Goal: Information Seeking & Learning: Learn about a topic

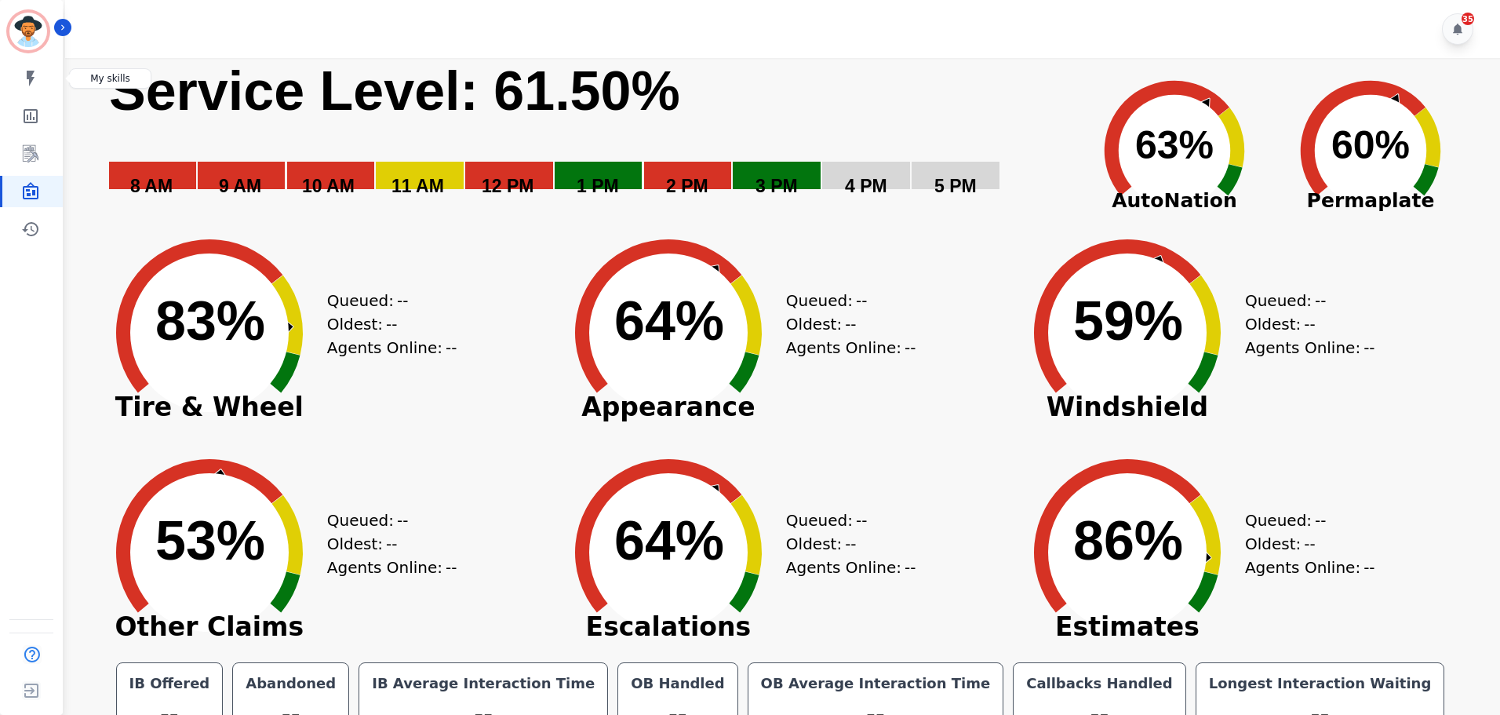
scroll to position [35, 0]
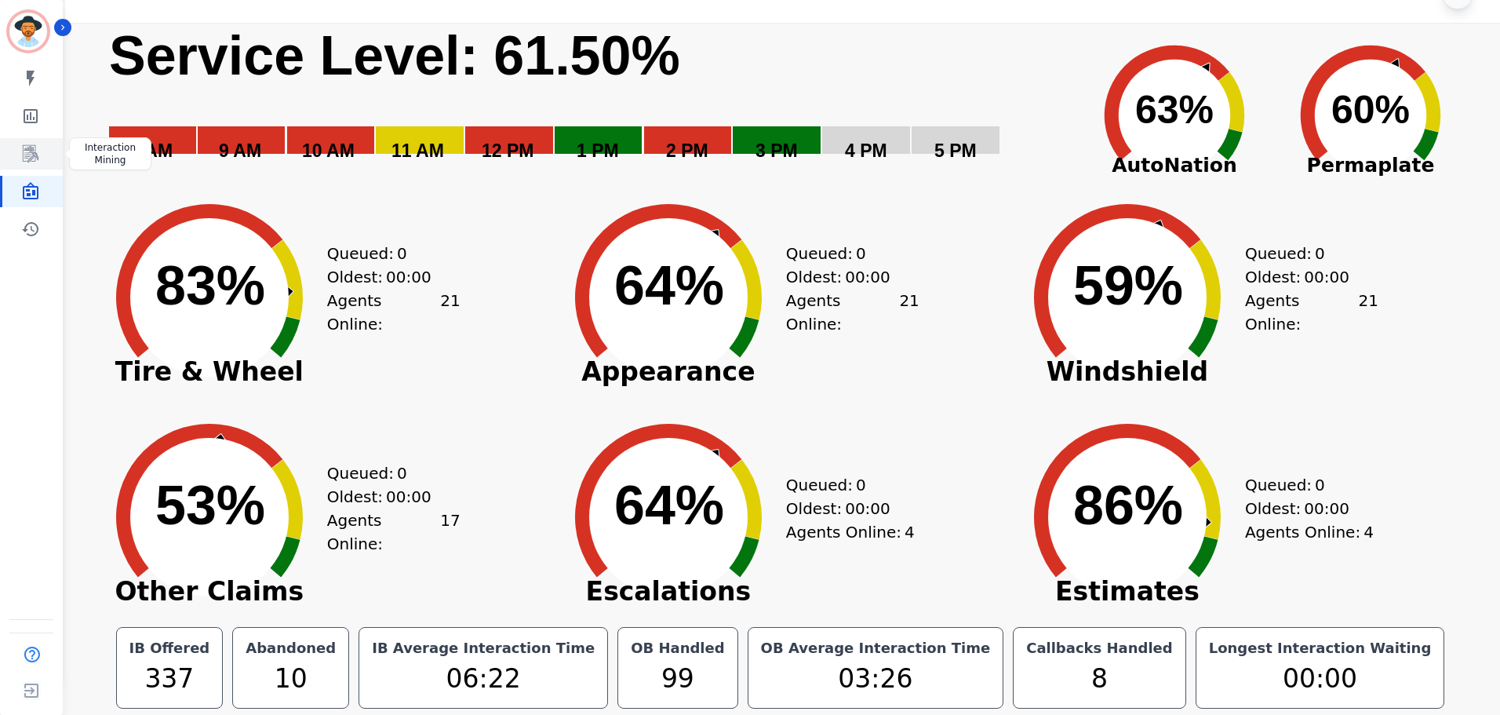
click at [28, 149] on icon "Sidebar" at bounding box center [31, 153] width 16 height 17
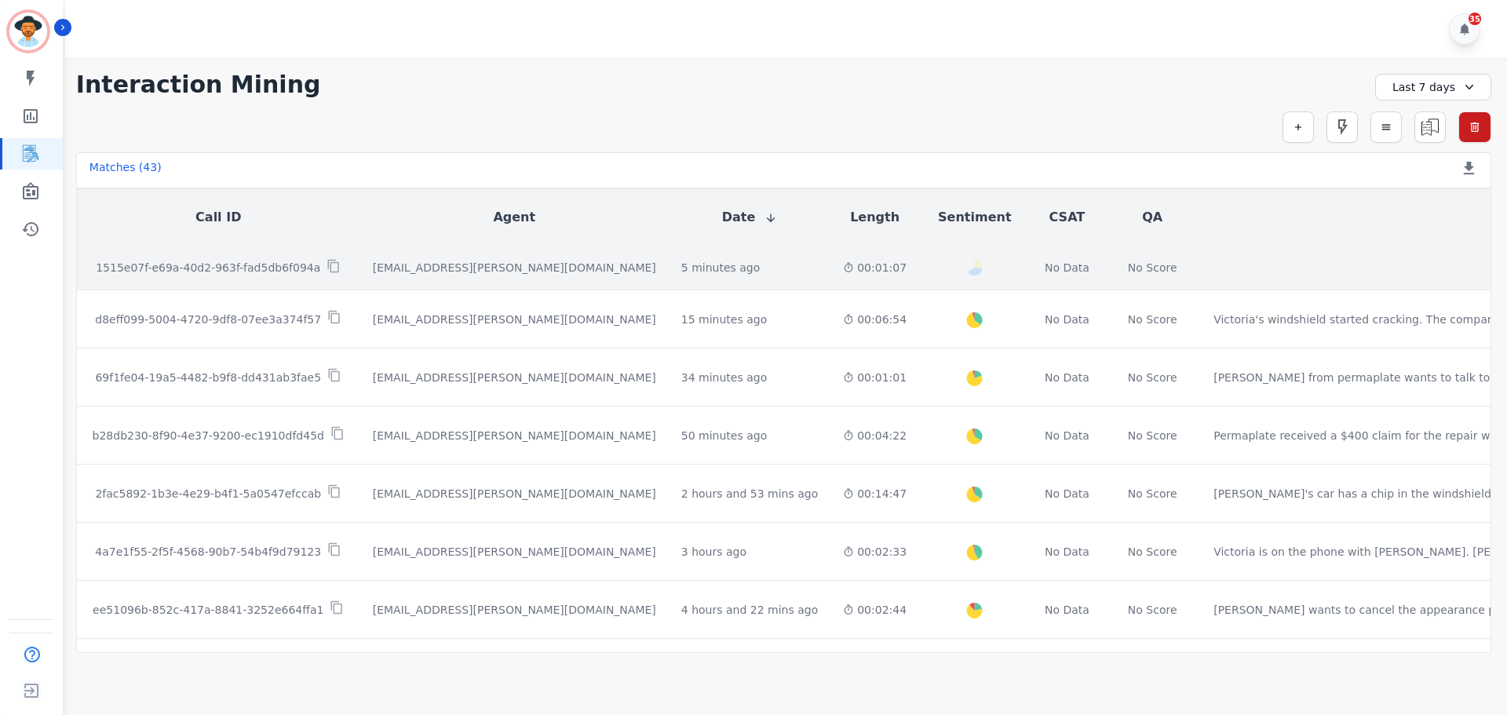
click at [424, 271] on div "[EMAIL_ADDRESS][PERSON_NAME][DOMAIN_NAME]" at bounding box center [514, 268] width 283 height 16
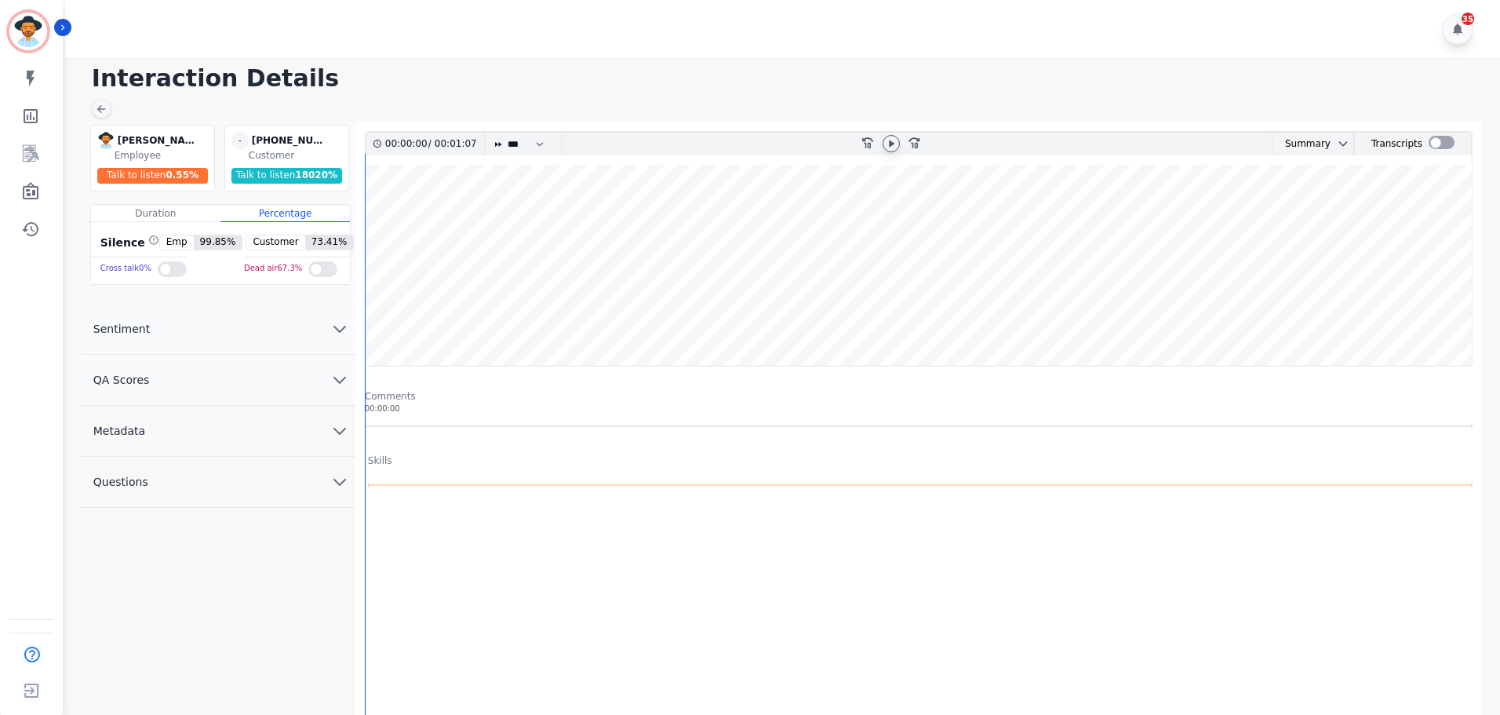
click at [890, 136] on div at bounding box center [891, 143] width 17 height 17
click at [563, 325] on wave at bounding box center [919, 265] width 1106 height 201
click at [612, 316] on wave at bounding box center [919, 265] width 1106 height 201
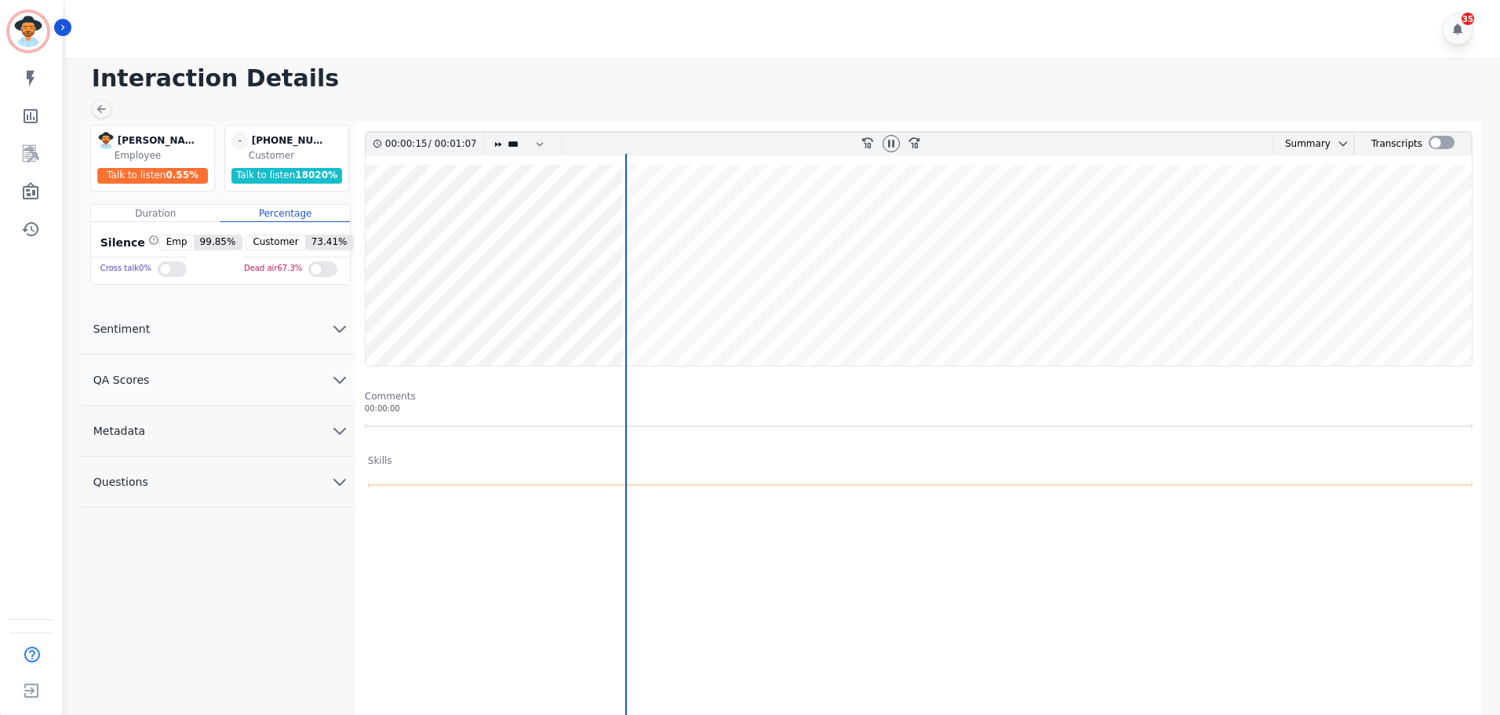
click at [711, 306] on wave at bounding box center [919, 265] width 1106 height 201
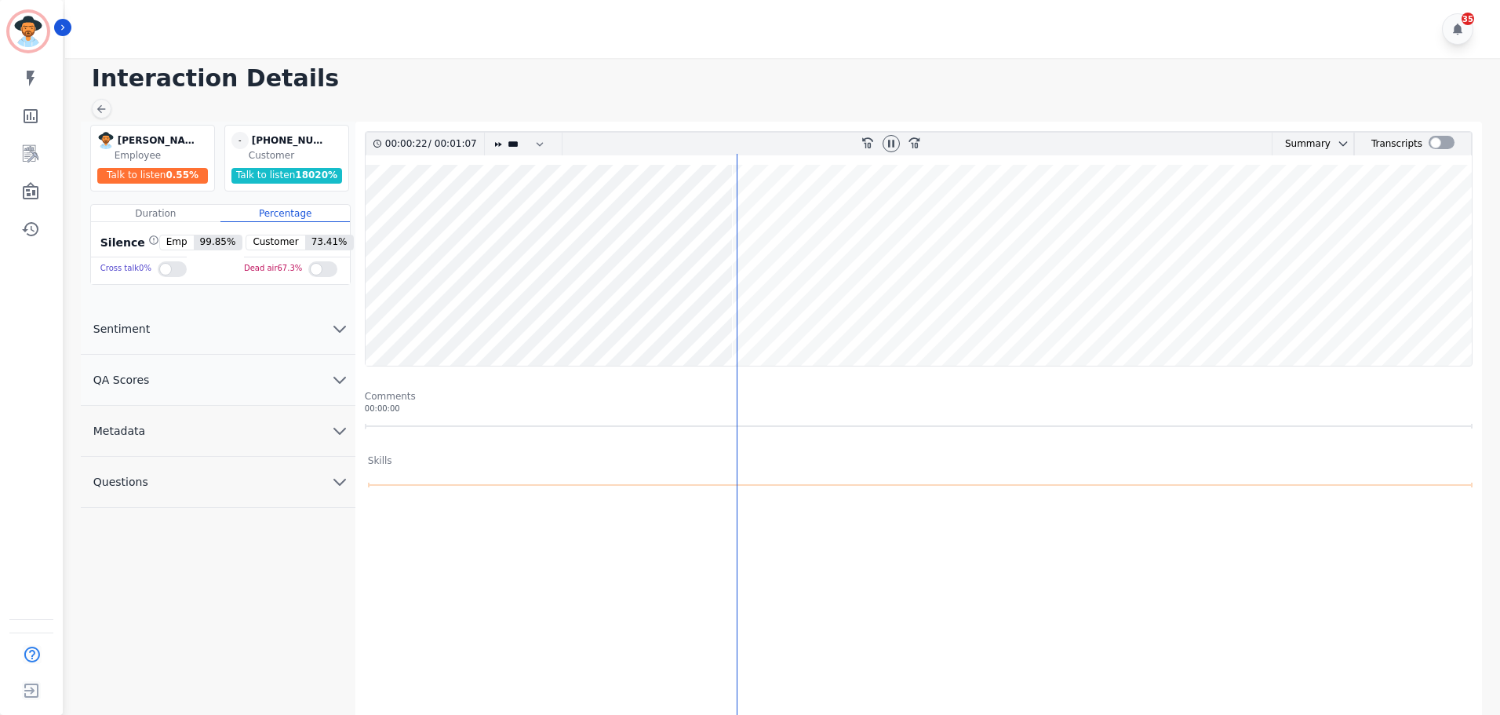
click at [520, 229] on wave at bounding box center [919, 265] width 1106 height 201
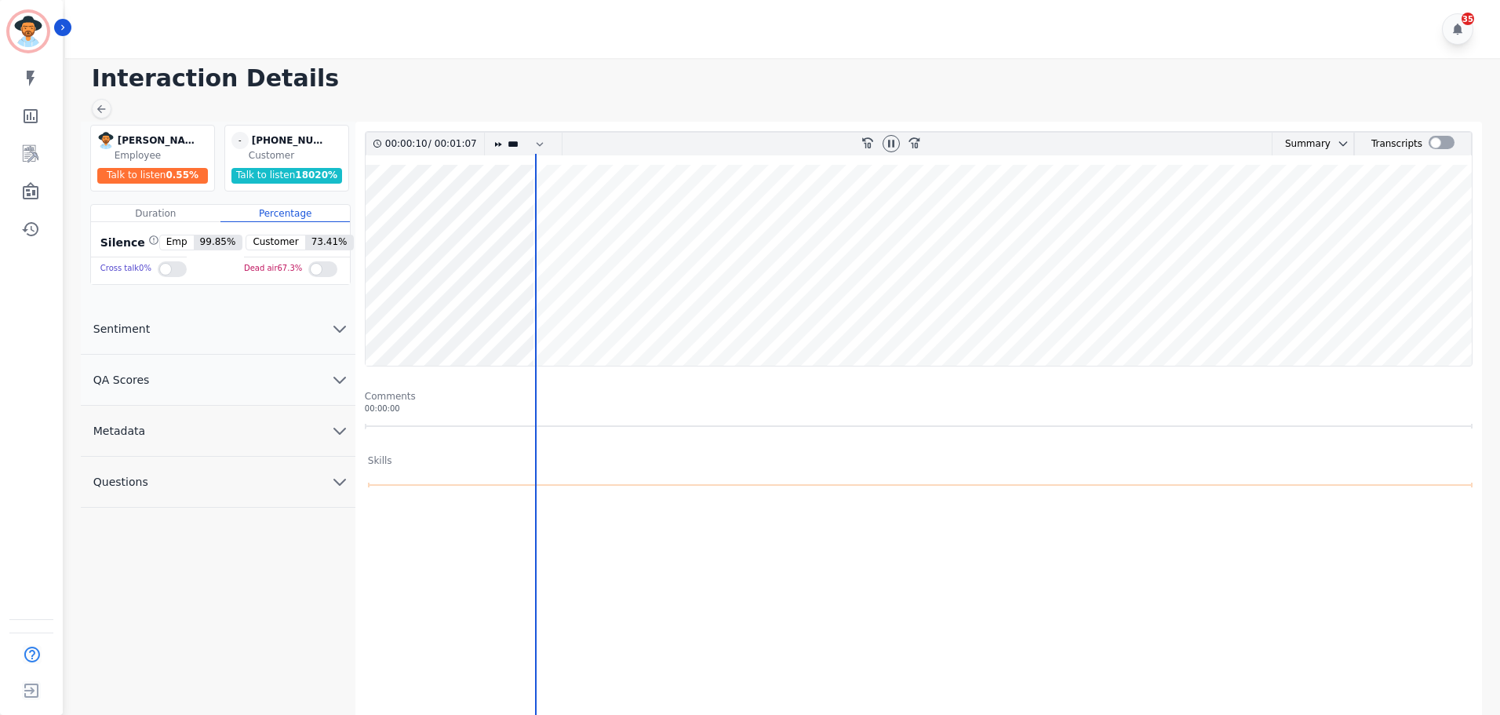
click at [809, 239] on wave at bounding box center [919, 265] width 1106 height 201
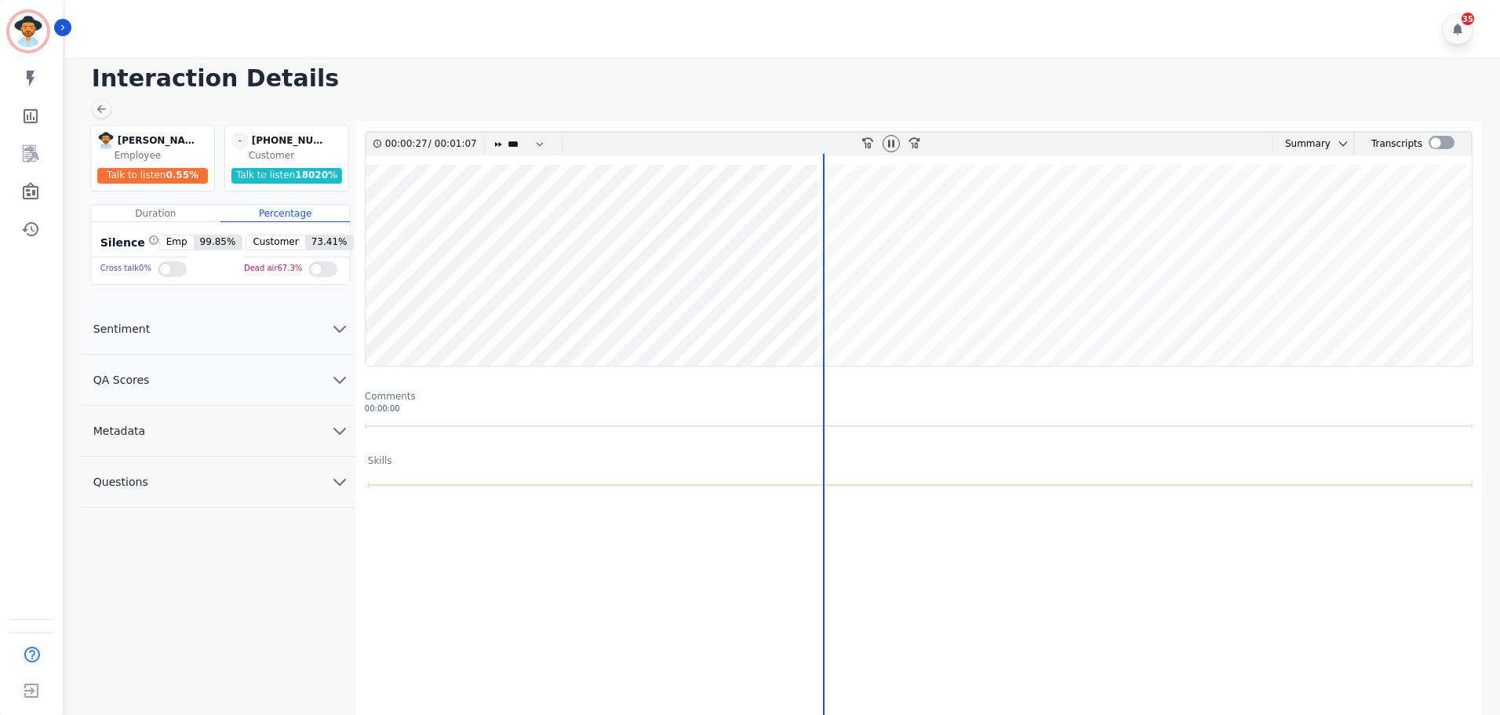
click at [895, 234] on wave at bounding box center [919, 265] width 1106 height 201
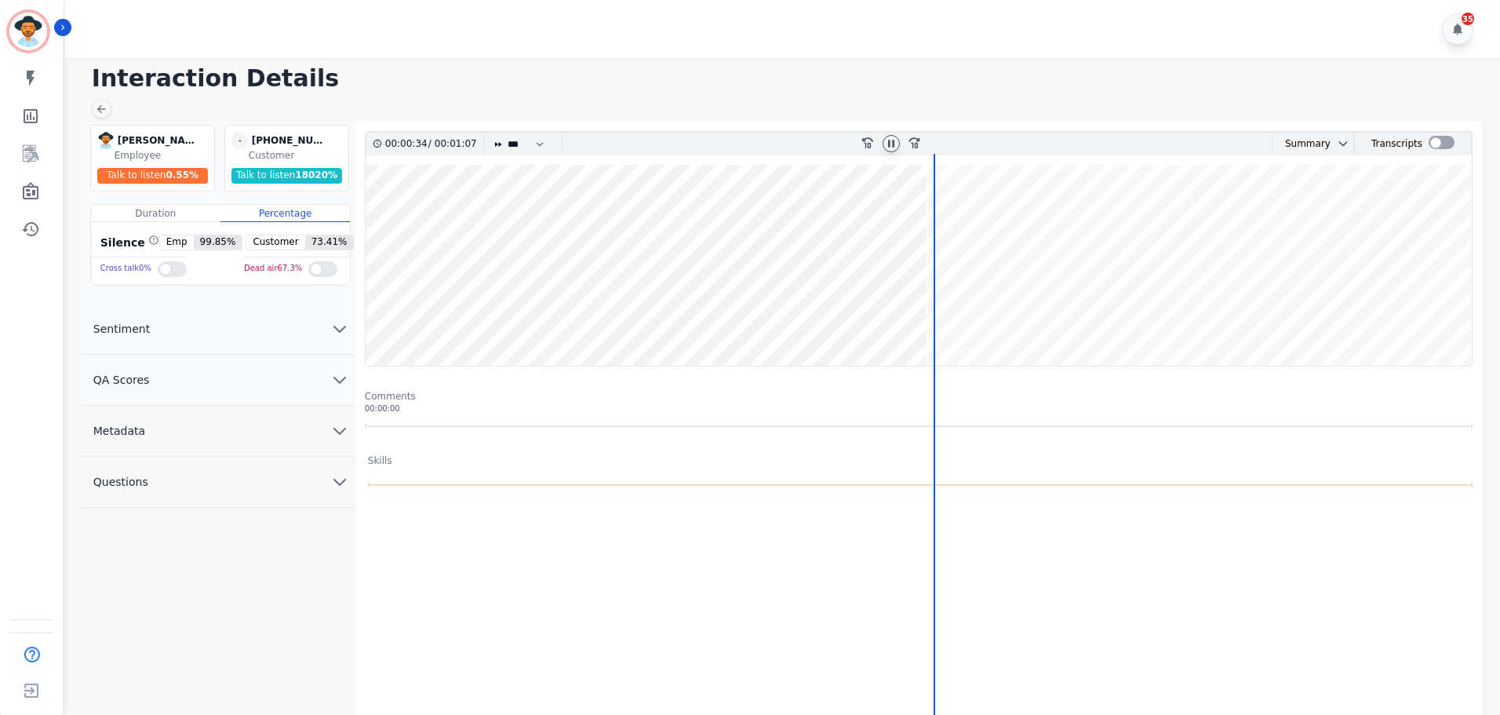
click at [891, 140] on icon at bounding box center [891, 143] width 13 height 13
click at [891, 145] on icon at bounding box center [891, 143] width 5 height 7
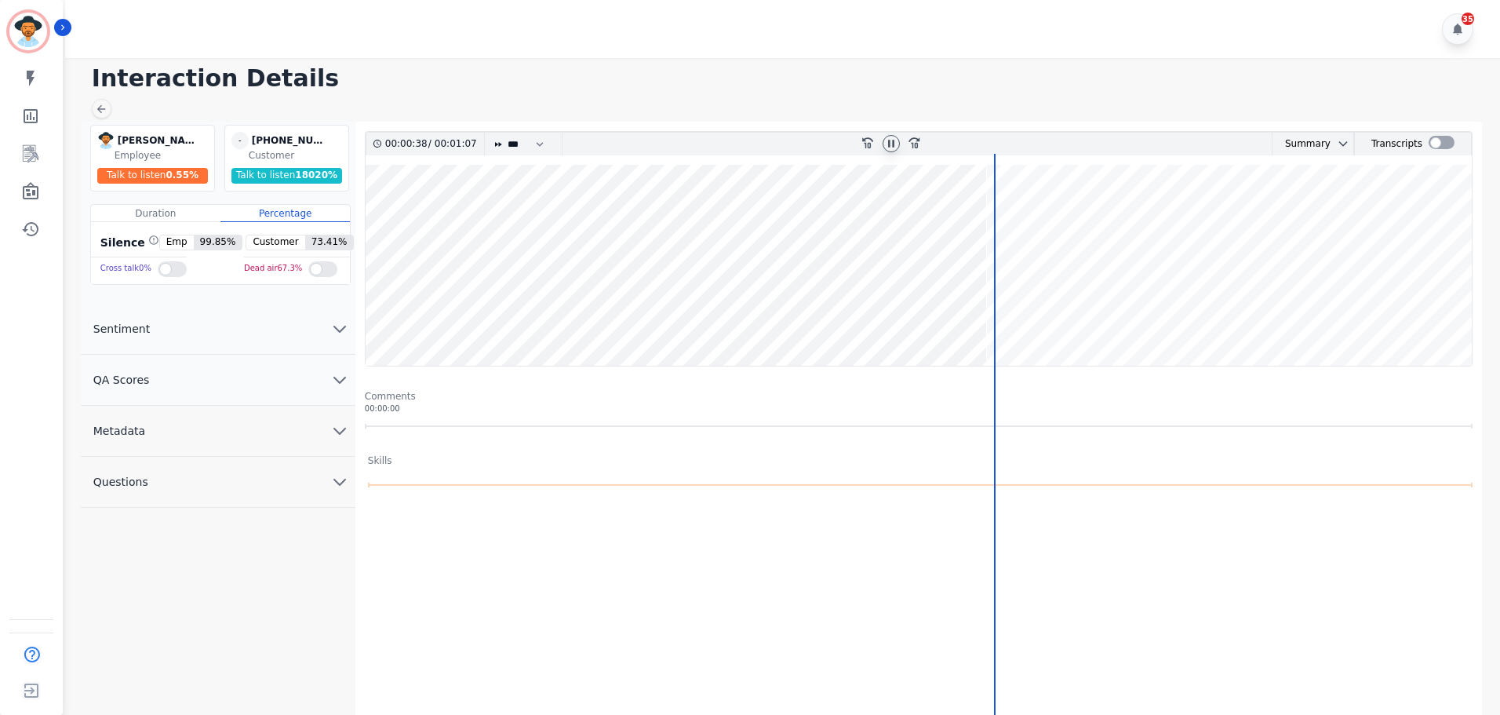
click at [891, 145] on icon at bounding box center [891, 143] width 13 height 13
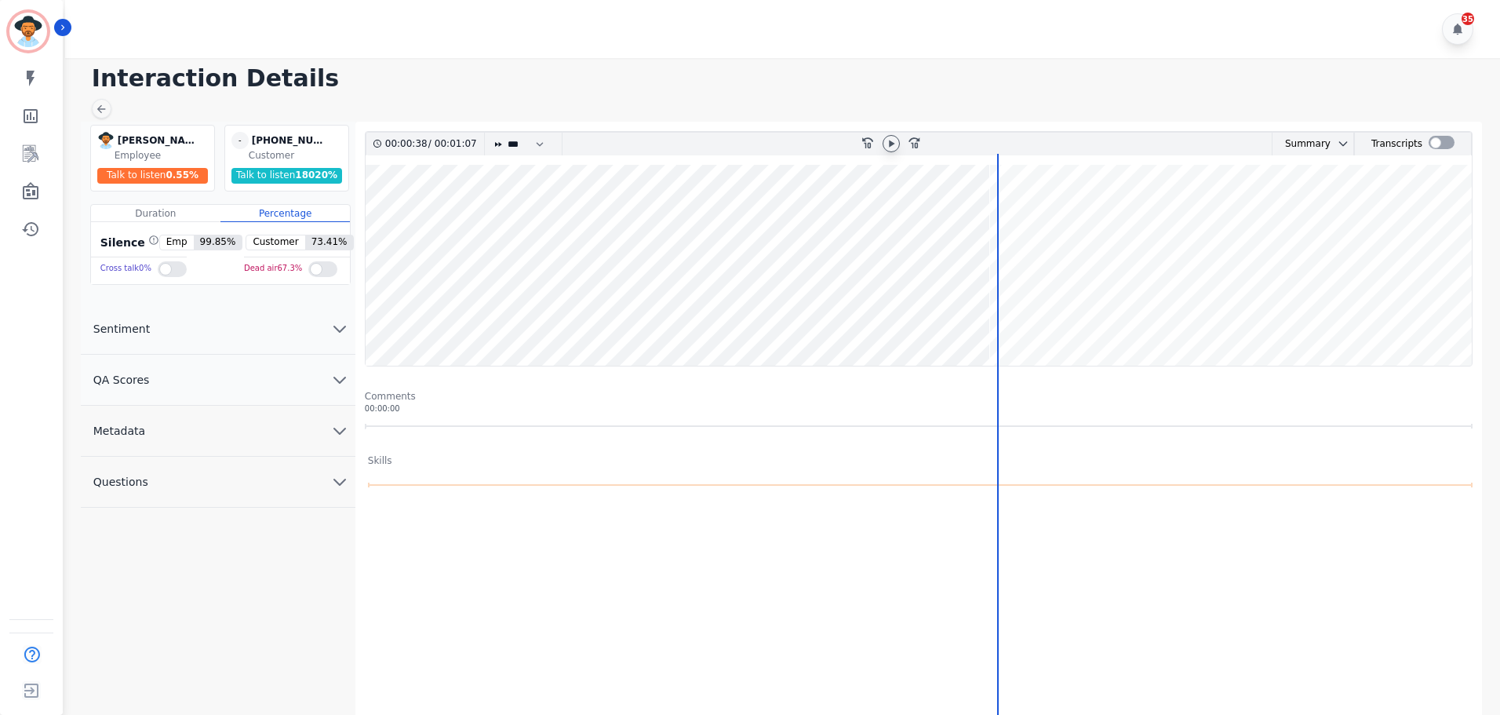
click at [891, 143] on icon at bounding box center [891, 143] width 5 height 7
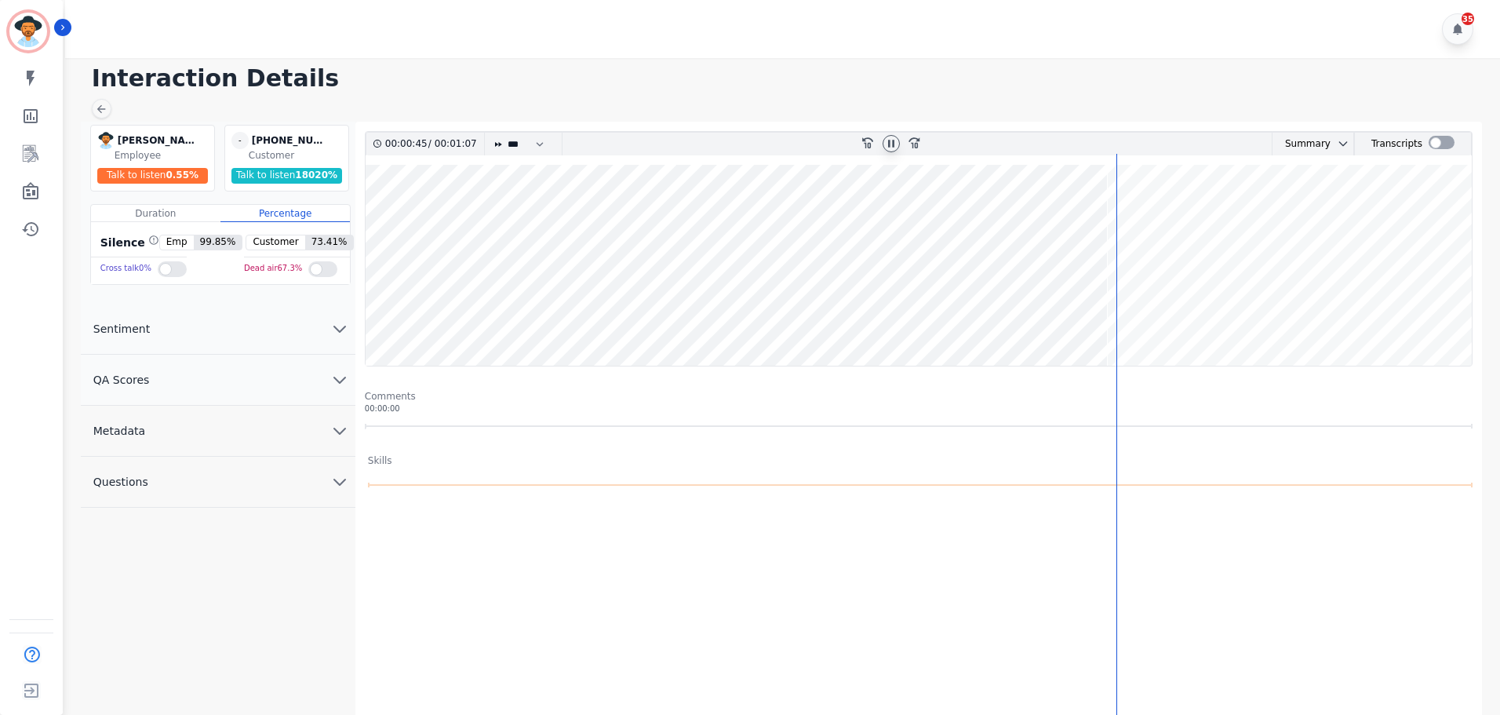
click at [1225, 312] on wave at bounding box center [919, 265] width 1106 height 201
click at [1408, 308] on wave at bounding box center [919, 265] width 1106 height 201
click at [850, 337] on wave at bounding box center [919, 265] width 1106 height 201
click at [669, 315] on wave at bounding box center [919, 265] width 1106 height 201
click at [368, 322] on wave at bounding box center [919, 265] width 1106 height 201
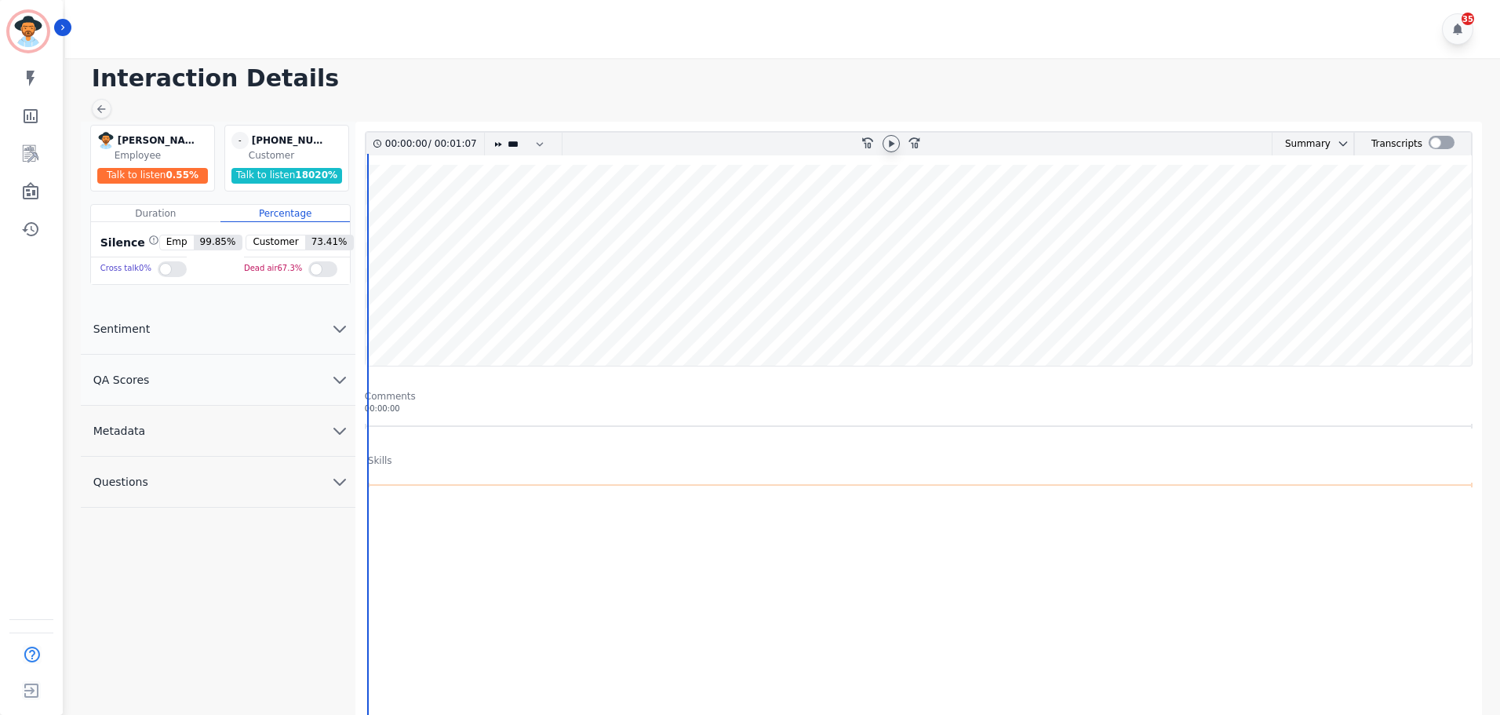
click at [891, 151] on div at bounding box center [891, 143] width 17 height 17
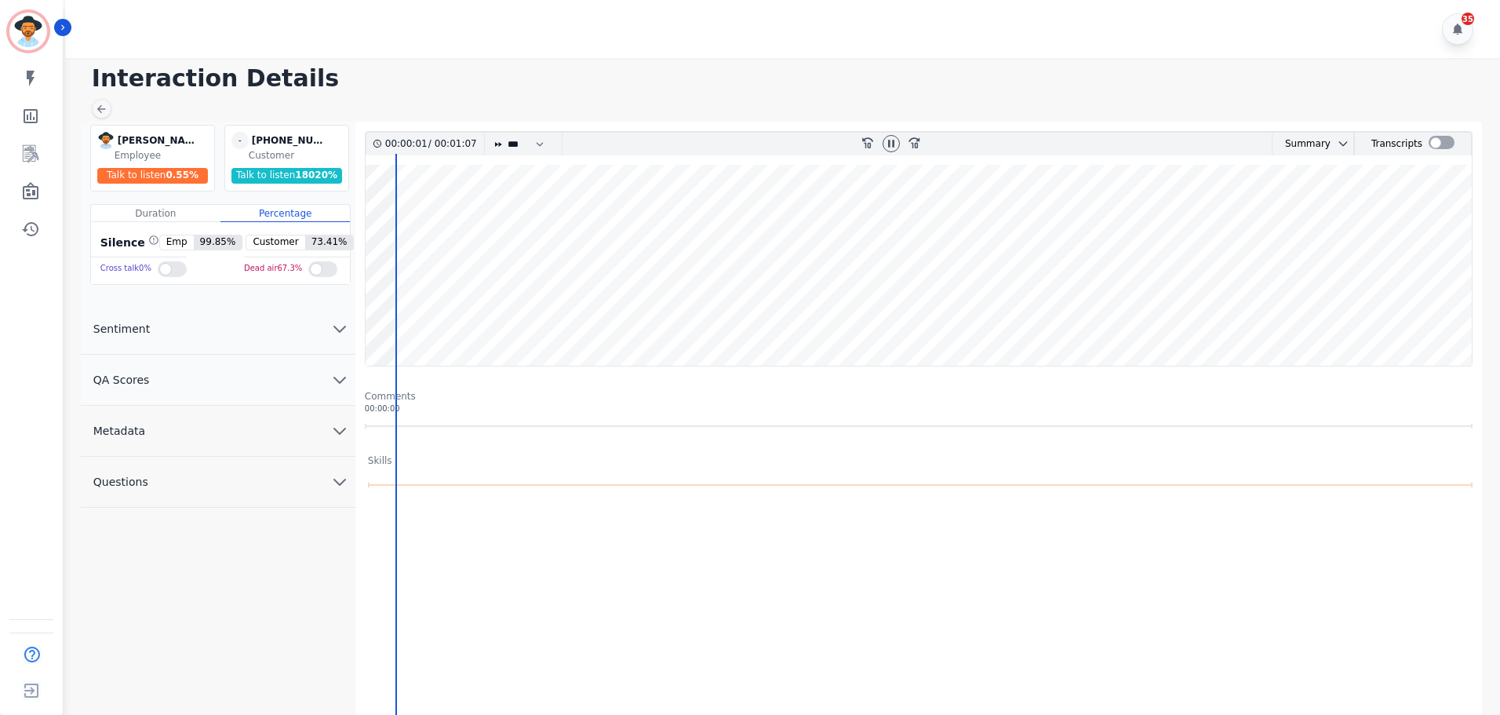
click at [508, 319] on wave at bounding box center [919, 265] width 1106 height 201
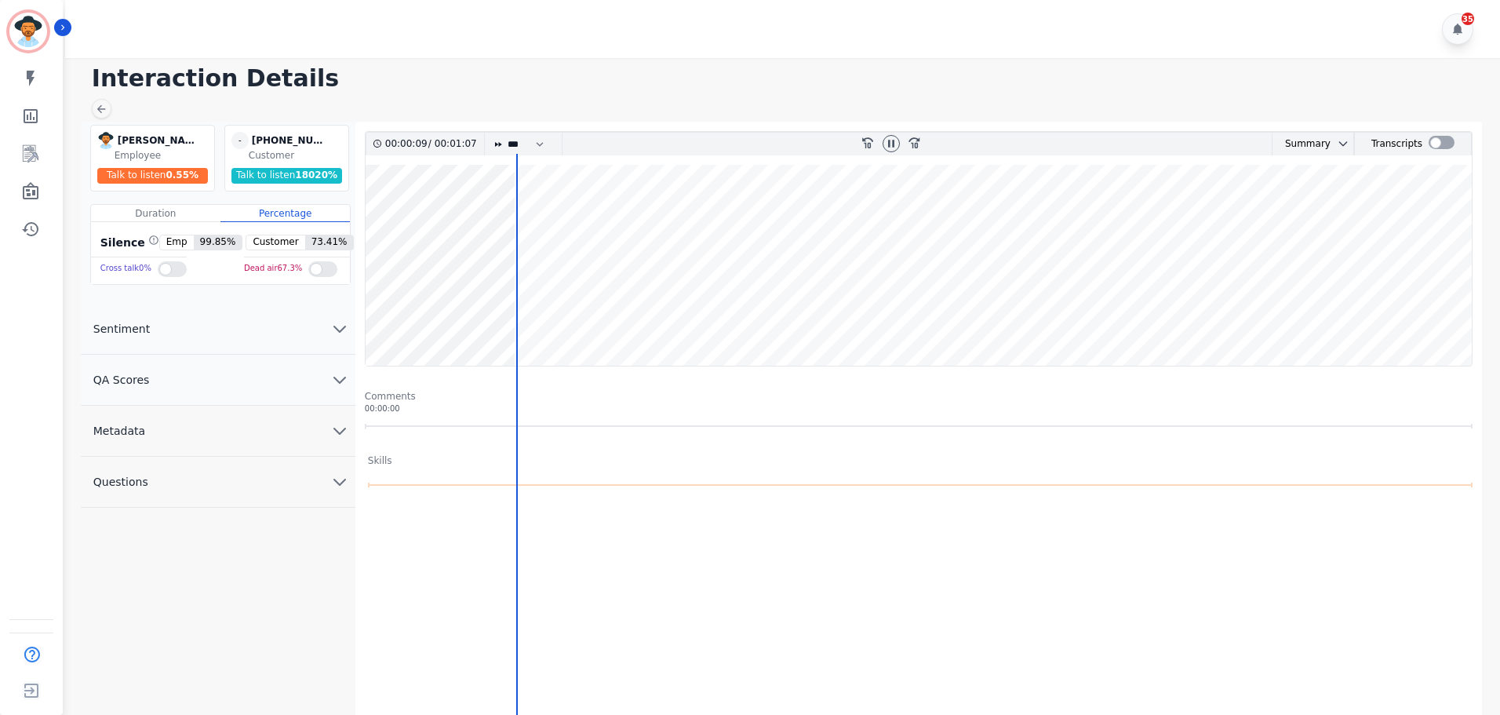
click at [627, 320] on wave at bounding box center [919, 265] width 1106 height 201
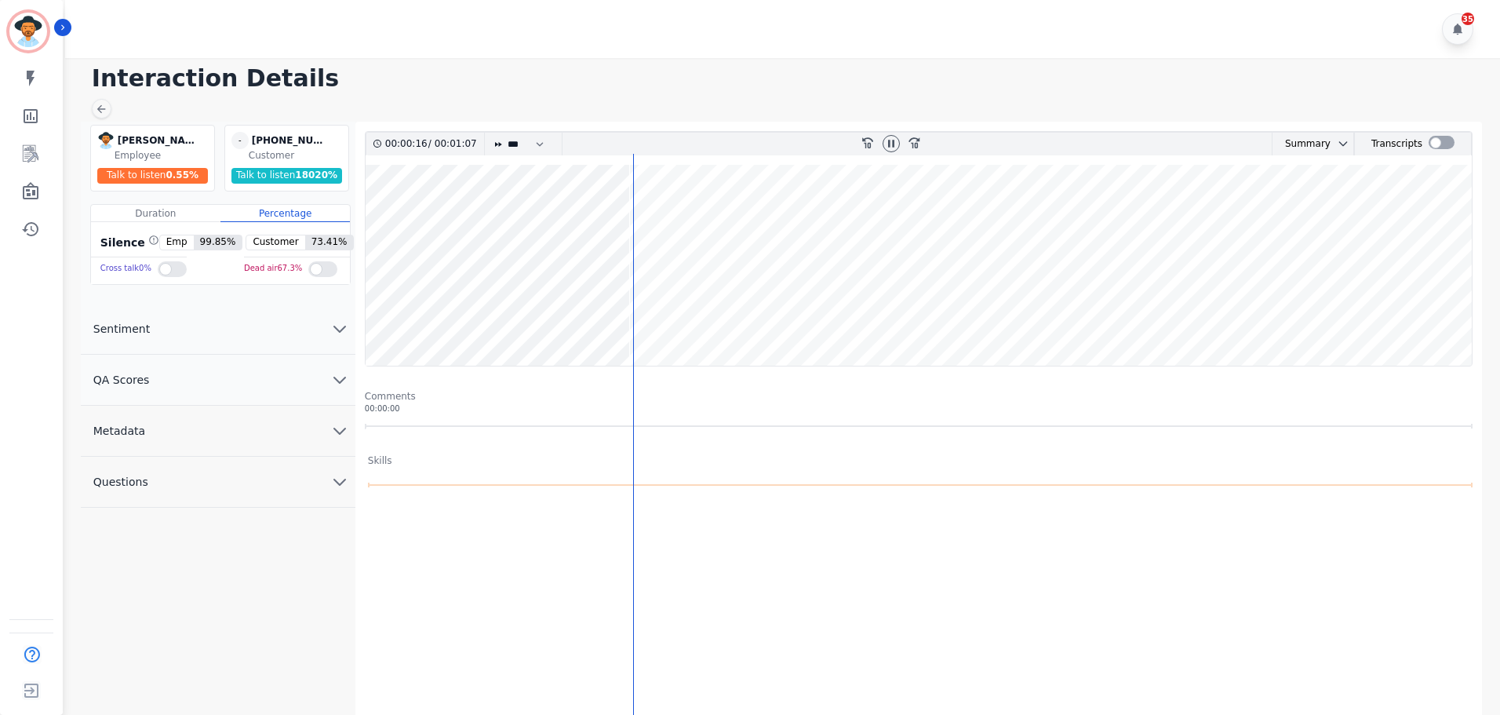
drag, startPoint x: 745, startPoint y: 309, endPoint x: 762, endPoint y: 309, distance: 17.3
click at [745, 309] on wave at bounding box center [919, 265] width 1106 height 201
click at [828, 305] on wave at bounding box center [919, 265] width 1106 height 201
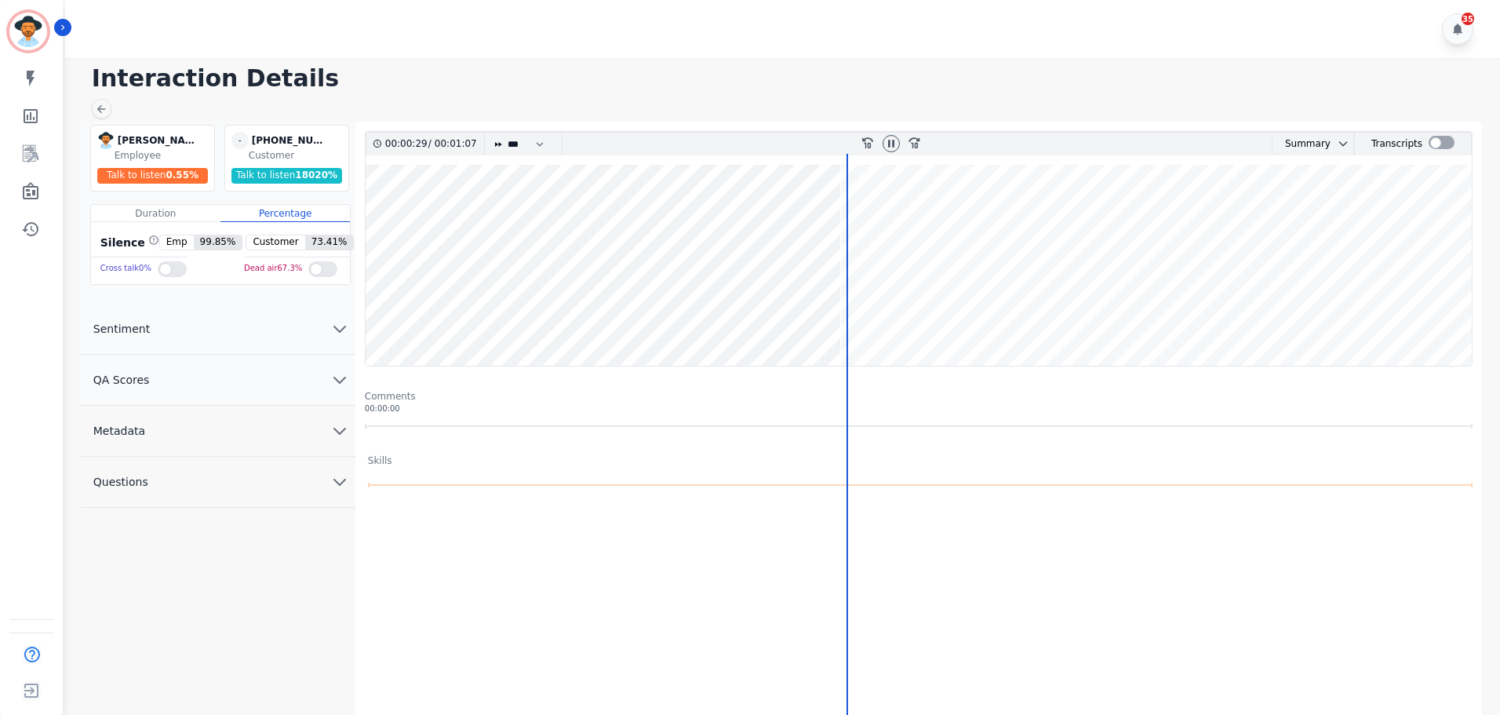
click at [942, 314] on wave at bounding box center [919, 265] width 1106 height 201
click at [891, 149] on div at bounding box center [891, 143] width 17 height 17
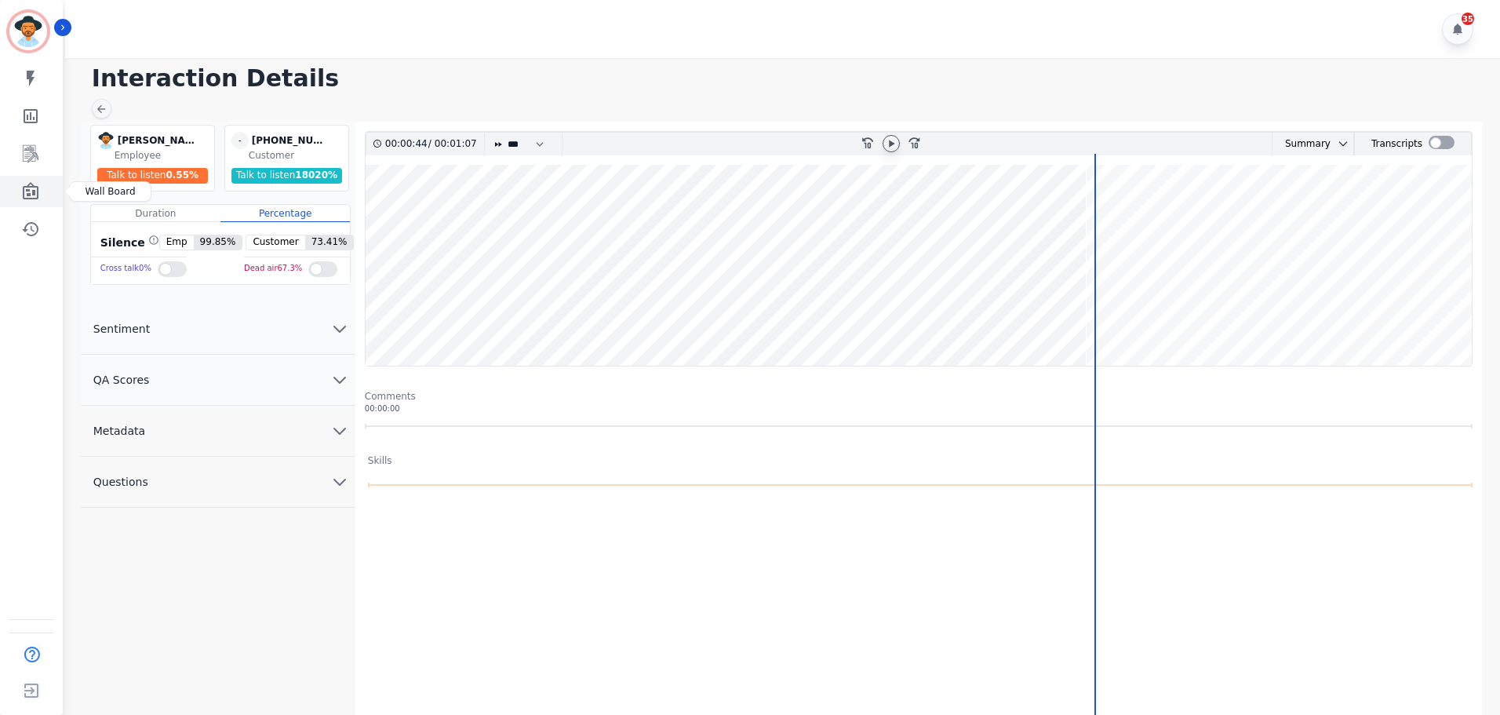
drag, startPoint x: 38, startPoint y: 190, endPoint x: 29, endPoint y: 181, distance: 12.2
click at [37, 190] on icon "Sidebar" at bounding box center [31, 190] width 16 height 17
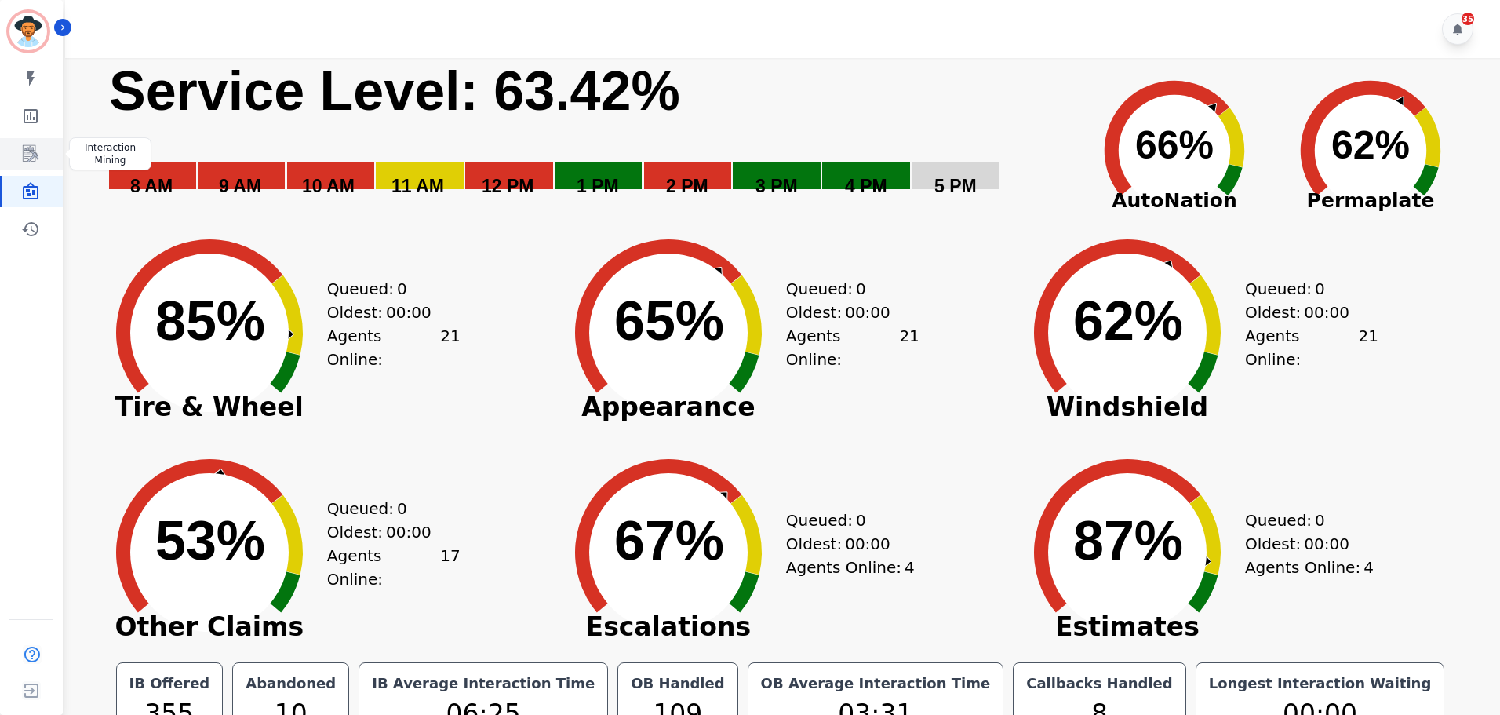
click at [36, 162] on icon "Sidebar" at bounding box center [30, 153] width 19 height 19
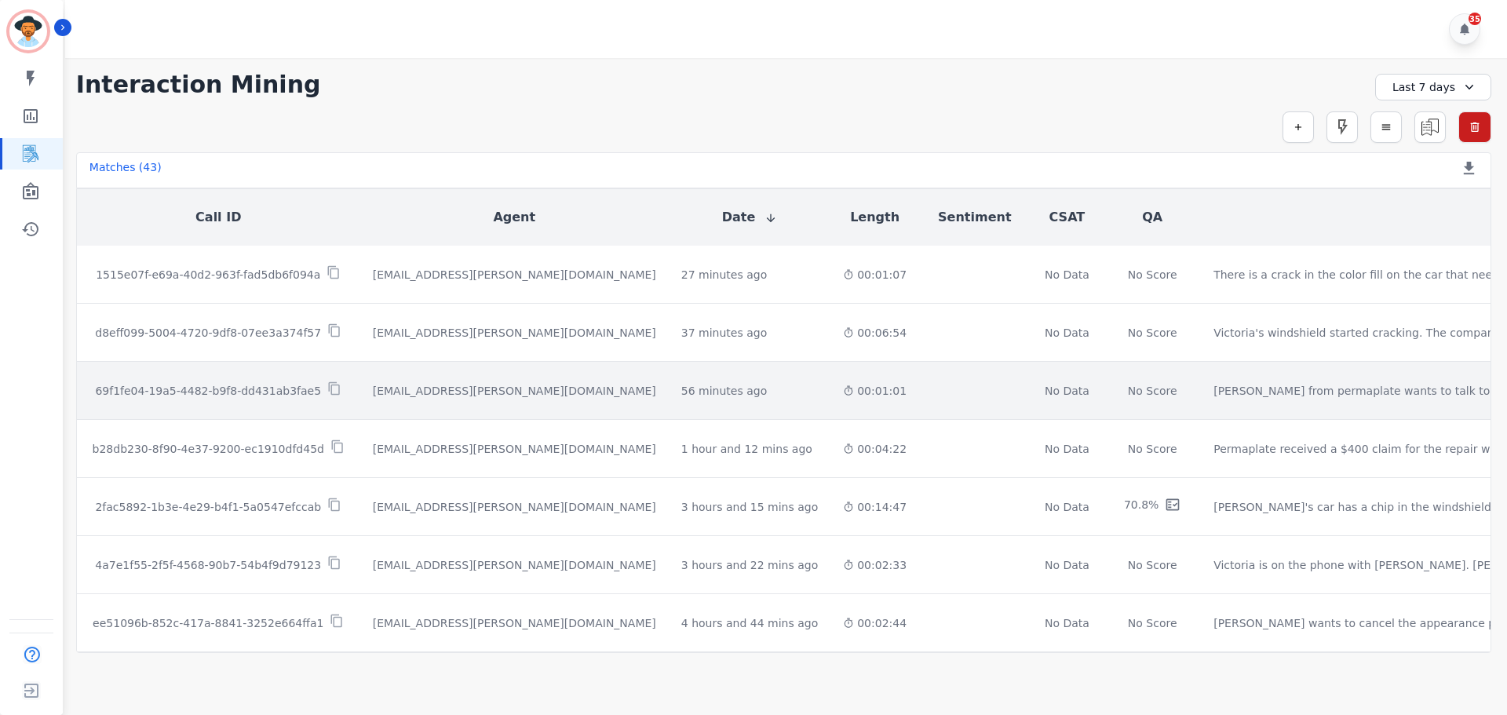
click at [248, 375] on td "69f1fe04-19a5-4482-b9f8-dd431ab3fae5" at bounding box center [218, 391] width 283 height 58
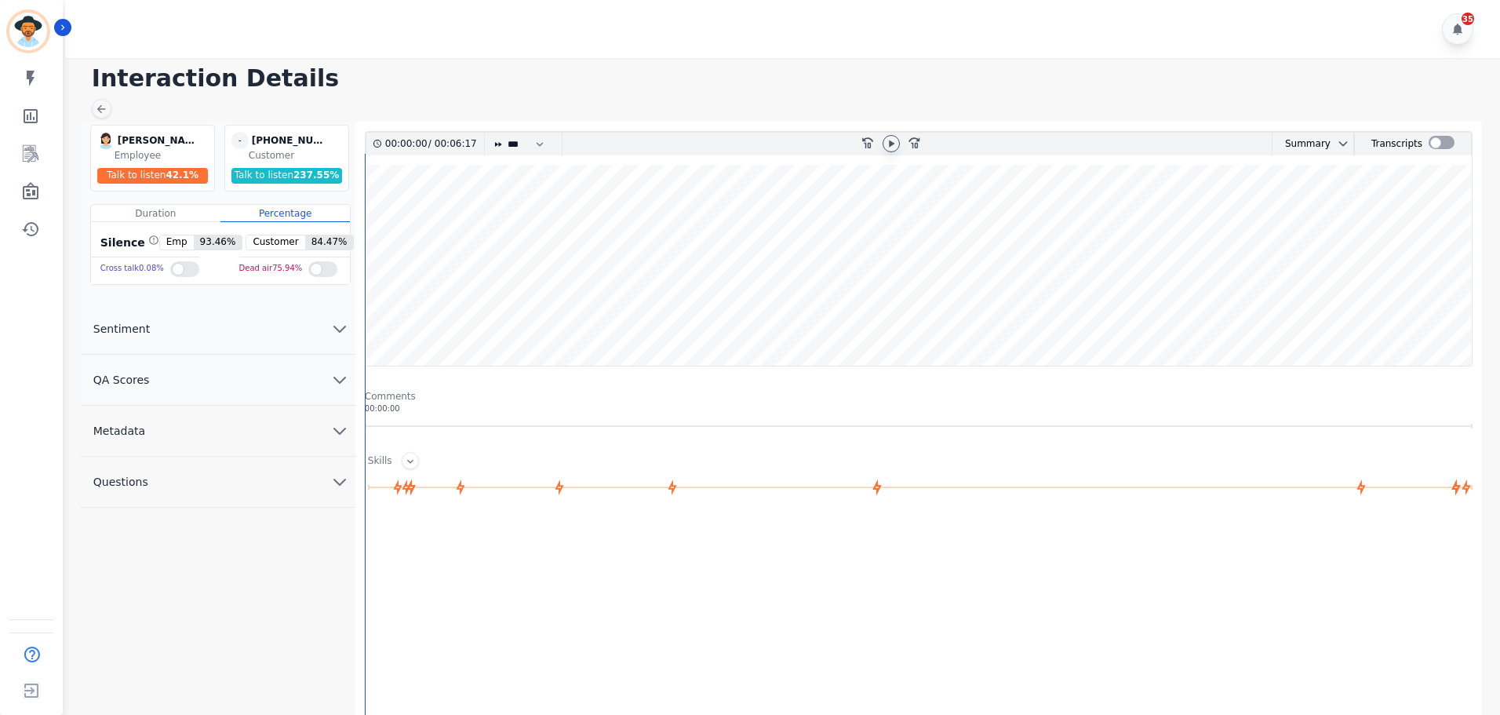
click at [894, 141] on icon at bounding box center [891, 143] width 13 height 13
click at [394, 319] on wave at bounding box center [919, 265] width 1106 height 201
click at [410, 217] on wave at bounding box center [919, 265] width 1106 height 201
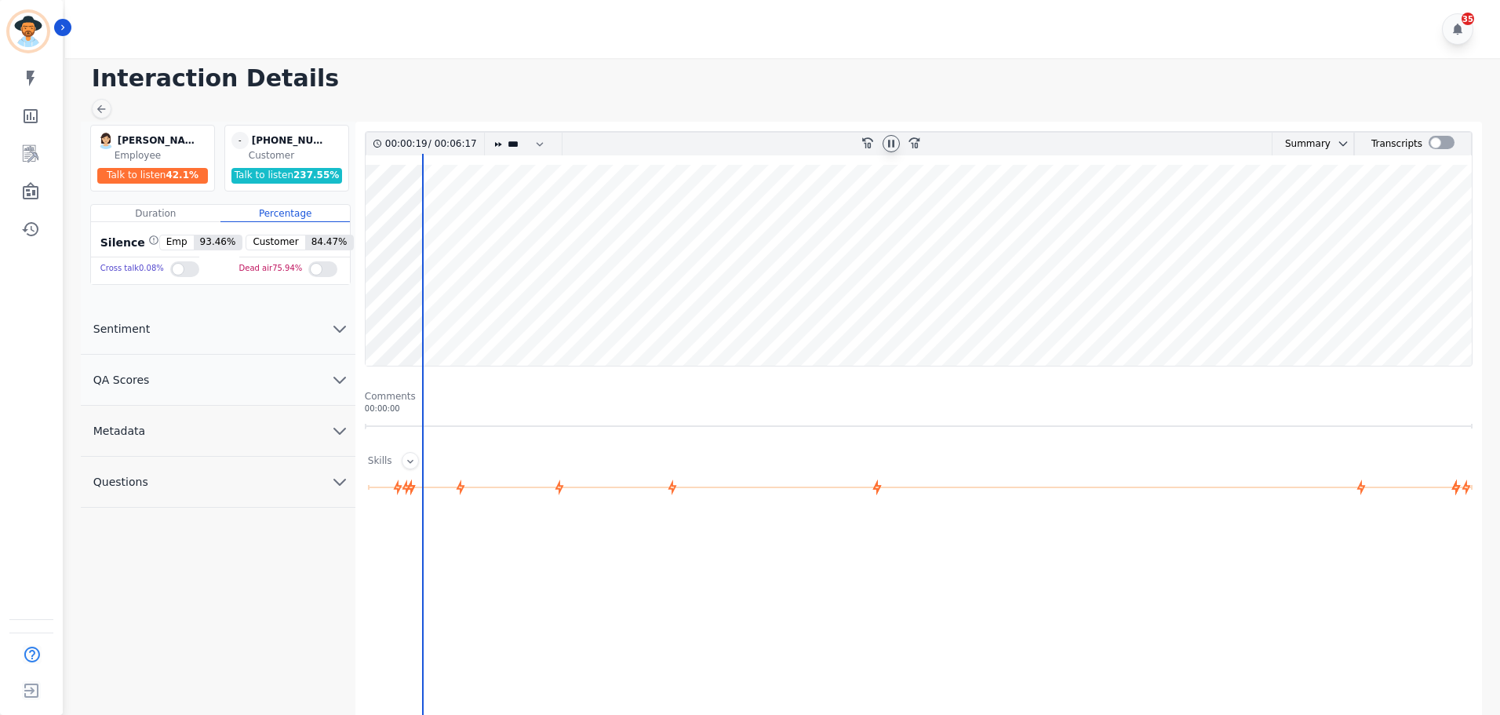
click at [446, 217] on wave at bounding box center [919, 265] width 1106 height 201
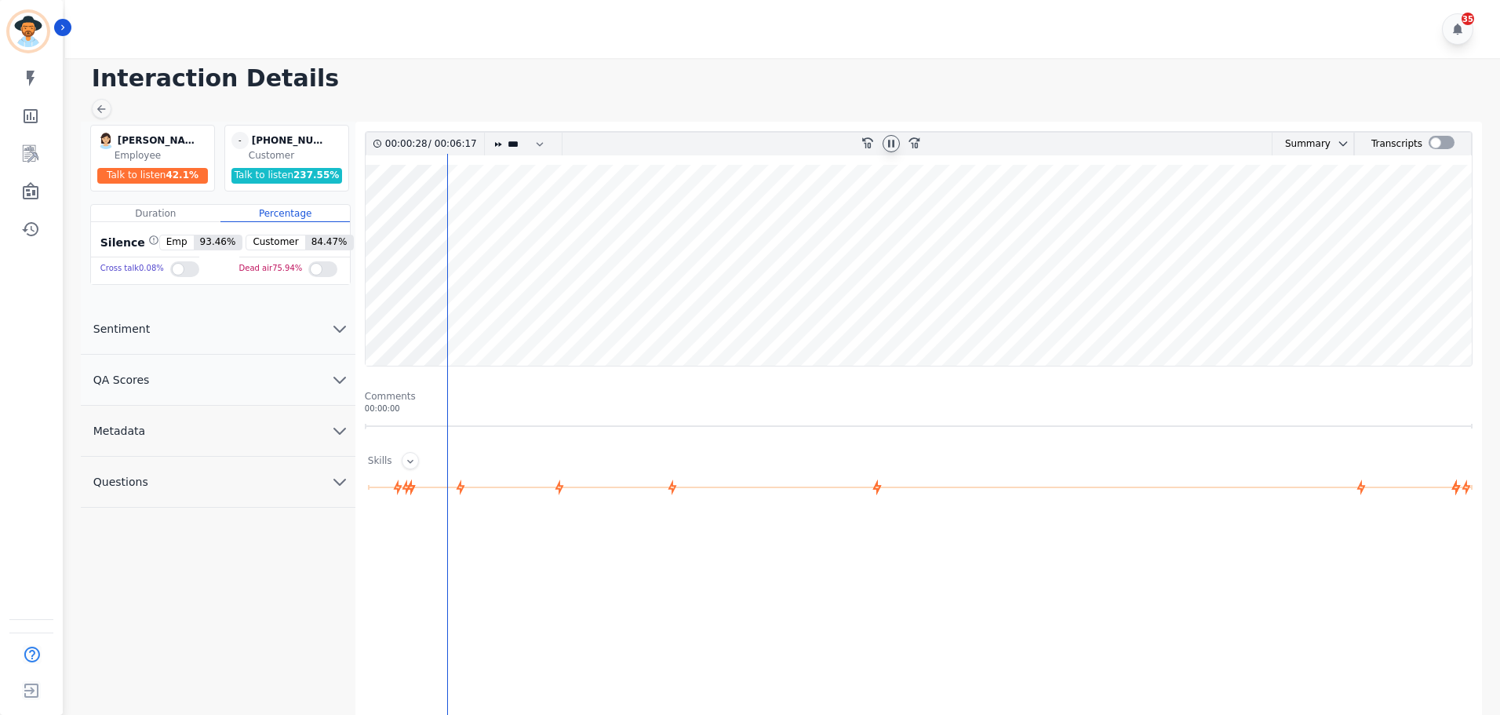
click at [457, 214] on wave at bounding box center [919, 265] width 1106 height 201
click at [507, 210] on wave at bounding box center [919, 265] width 1106 height 201
click at [548, 217] on wave at bounding box center [919, 265] width 1106 height 201
click at [894, 140] on icon at bounding box center [891, 143] width 13 height 13
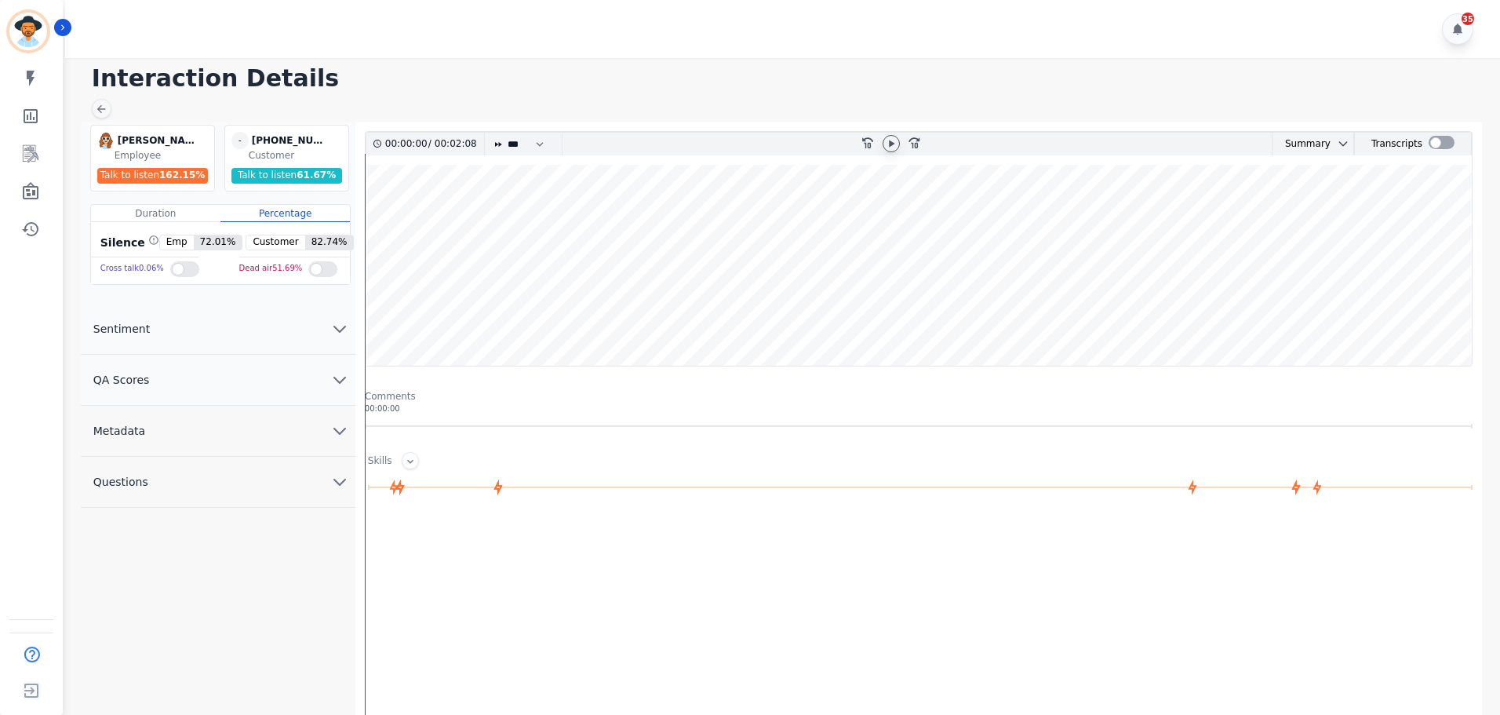
click at [894, 144] on icon at bounding box center [891, 143] width 13 height 13
click at [652, 307] on wave at bounding box center [919, 265] width 1106 height 201
click at [708, 314] on wave at bounding box center [919, 265] width 1106 height 201
click at [851, 215] on wave at bounding box center [919, 265] width 1106 height 201
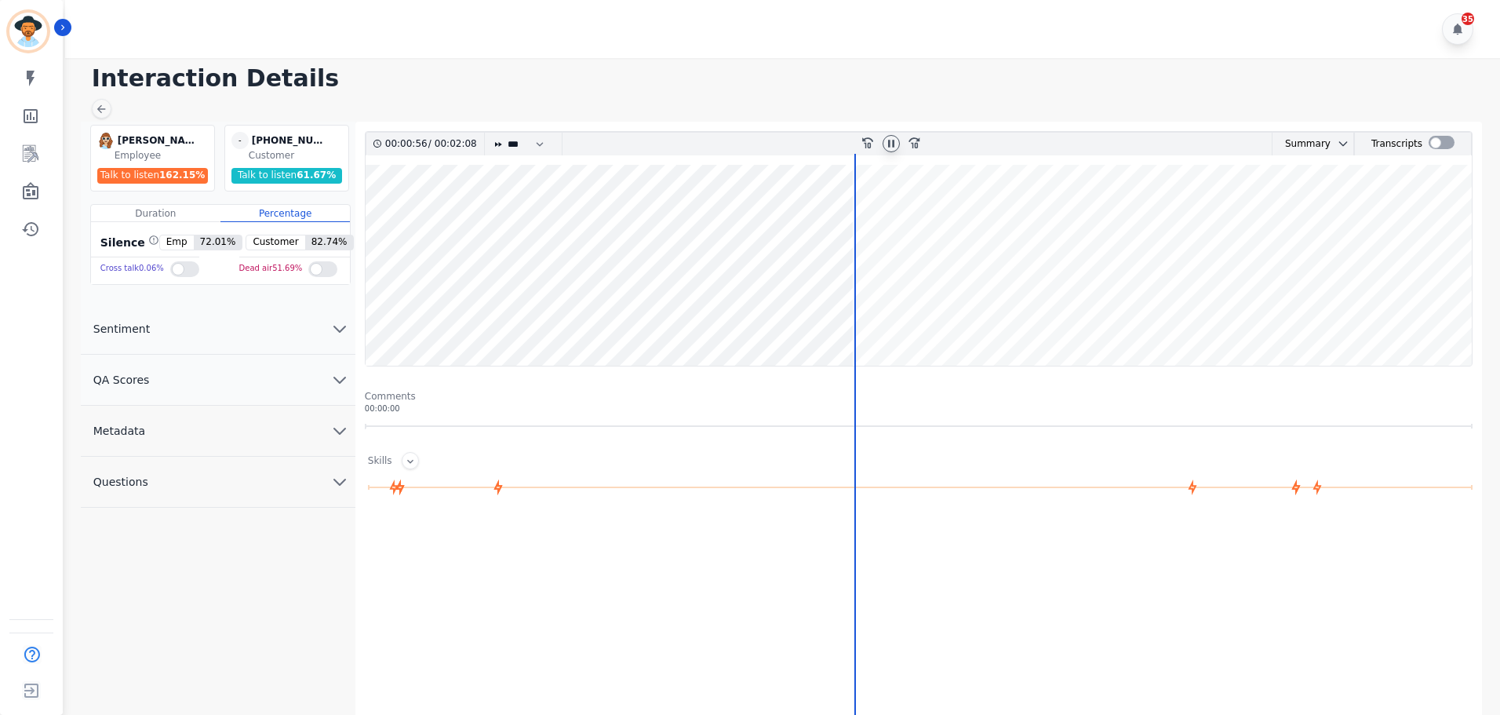
click at [917, 209] on wave at bounding box center [919, 265] width 1106 height 201
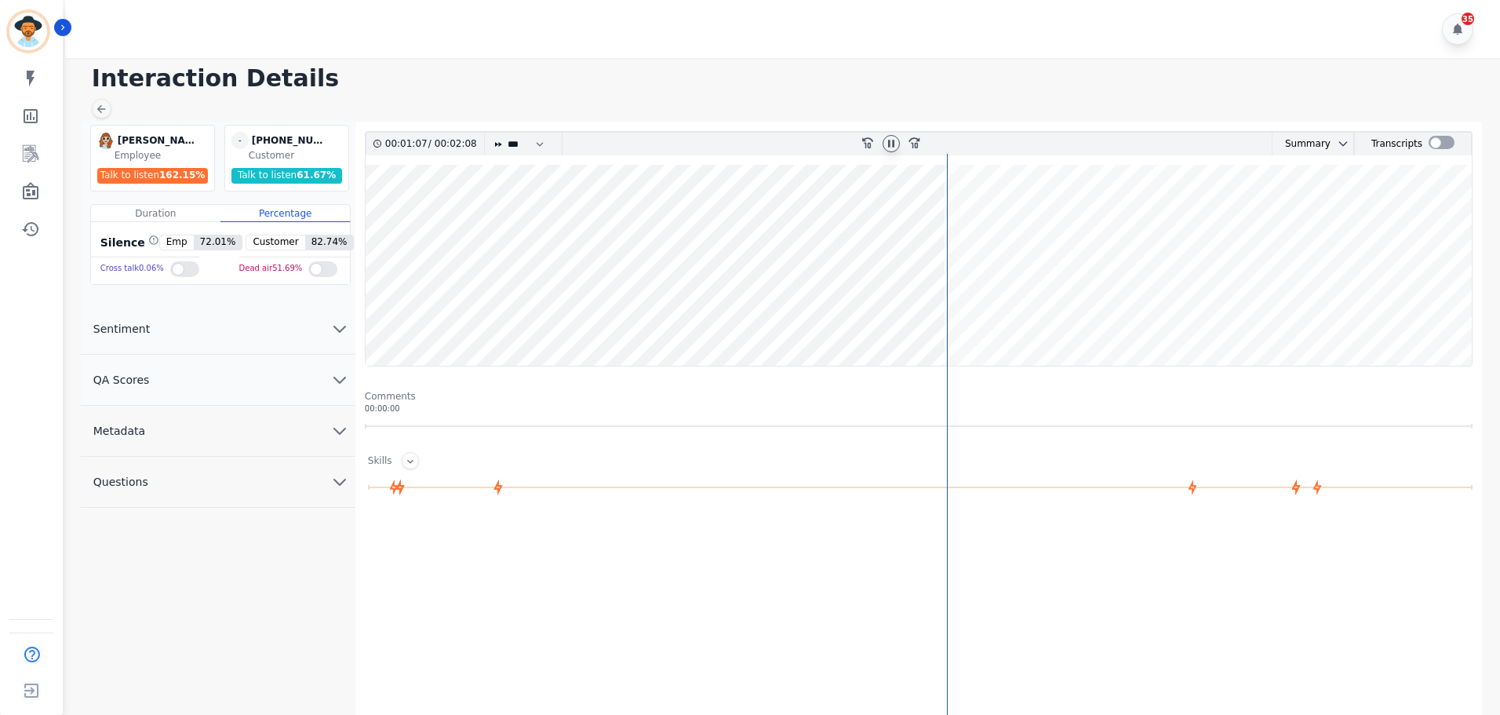
click at [969, 324] on wave at bounding box center [919, 265] width 1106 height 201
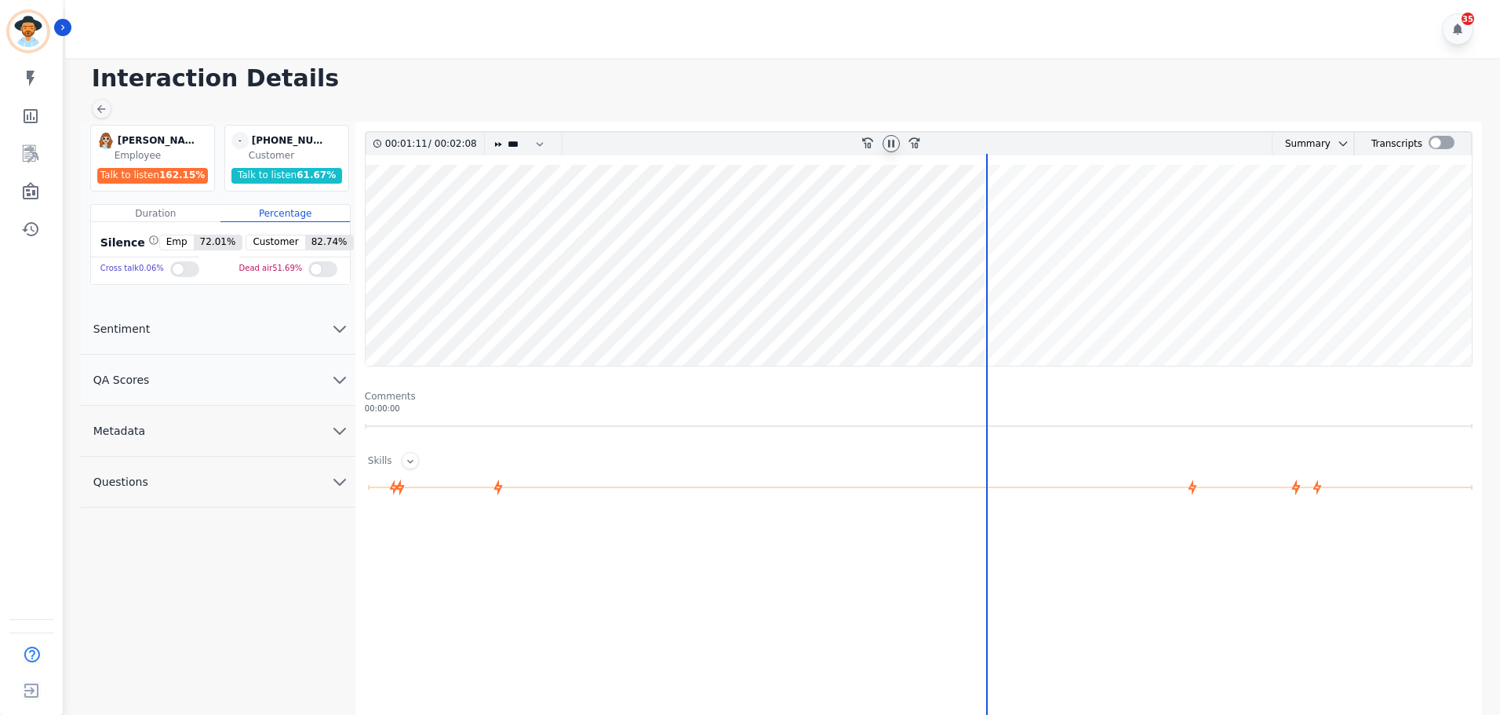
click at [1060, 315] on wave at bounding box center [919, 265] width 1106 height 201
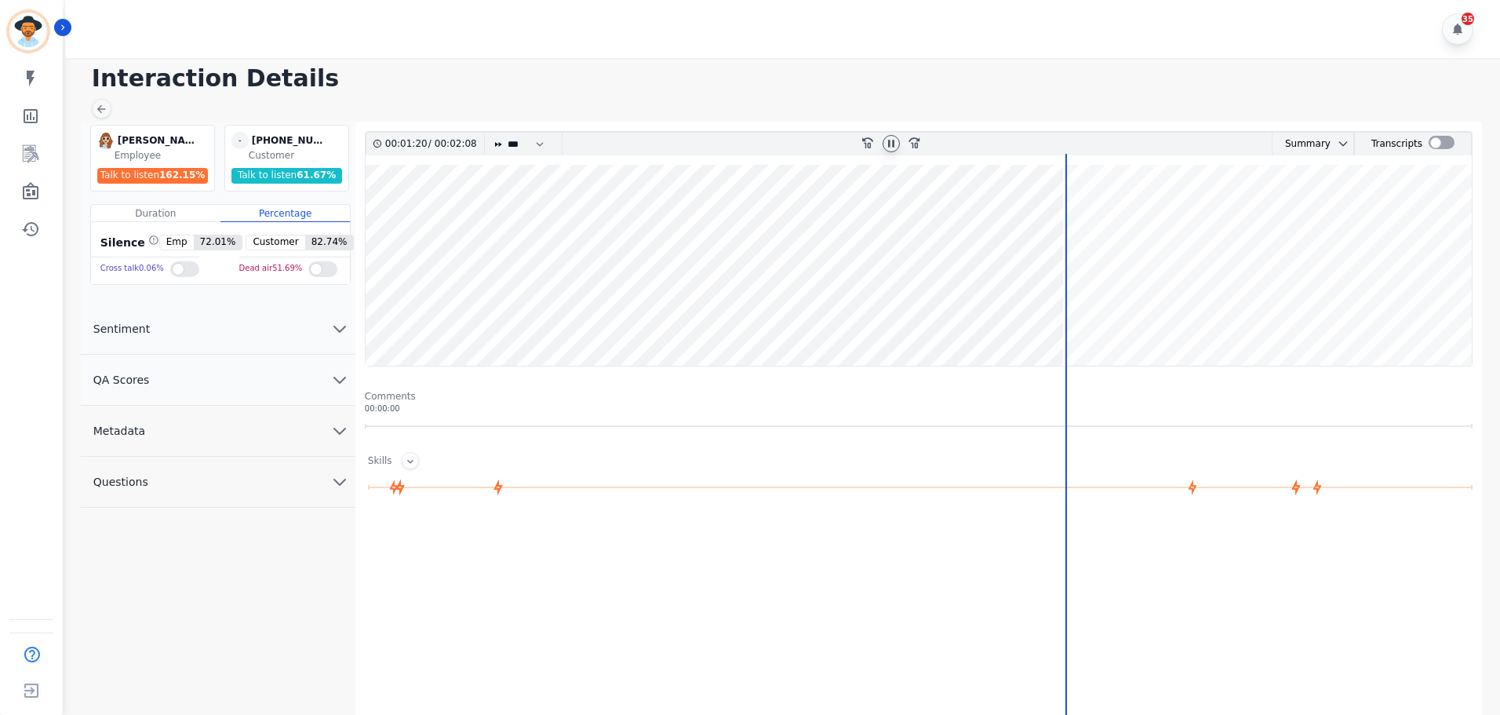
click at [1093, 317] on wave at bounding box center [919, 265] width 1106 height 201
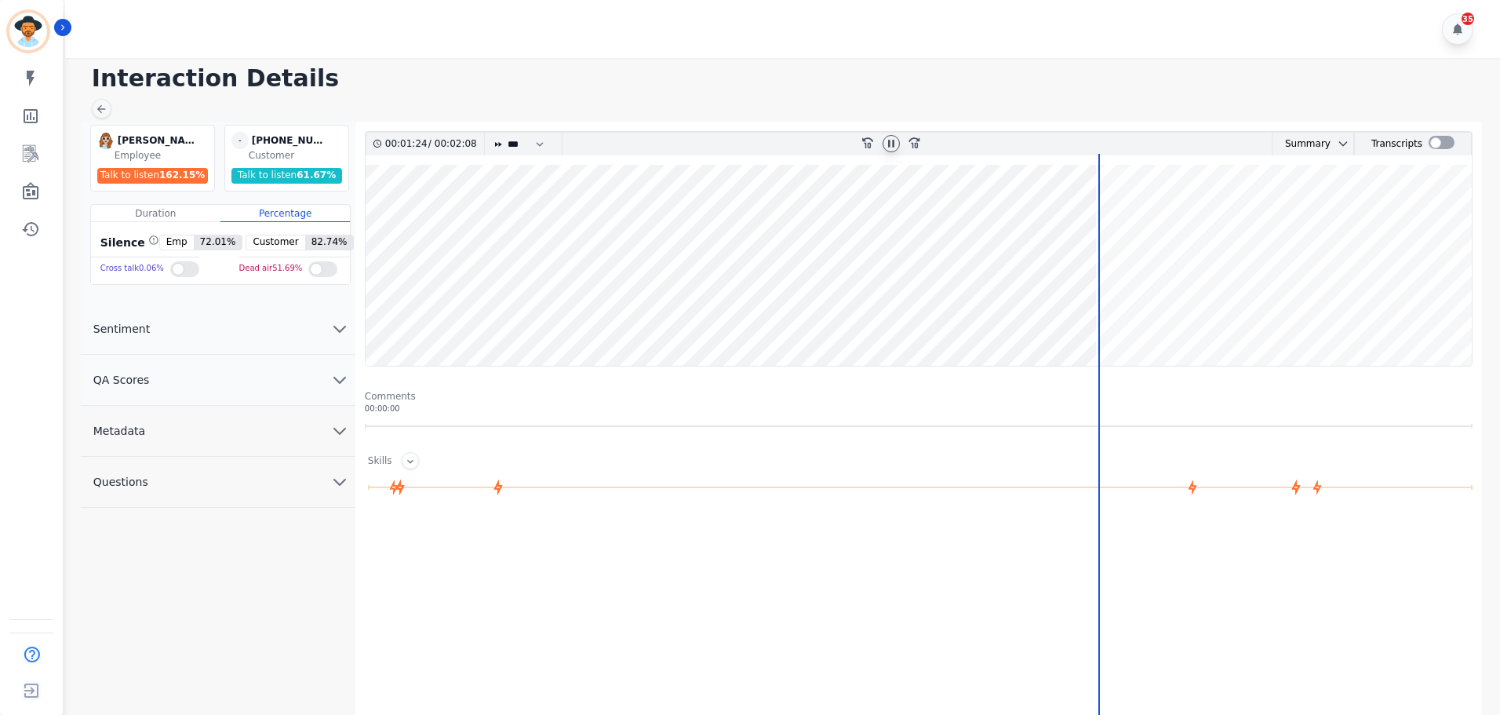
drag, startPoint x: 1138, startPoint y: 317, endPoint x: 1151, endPoint y: 317, distance: 13.3
click at [1139, 317] on wave at bounding box center [919, 265] width 1106 height 201
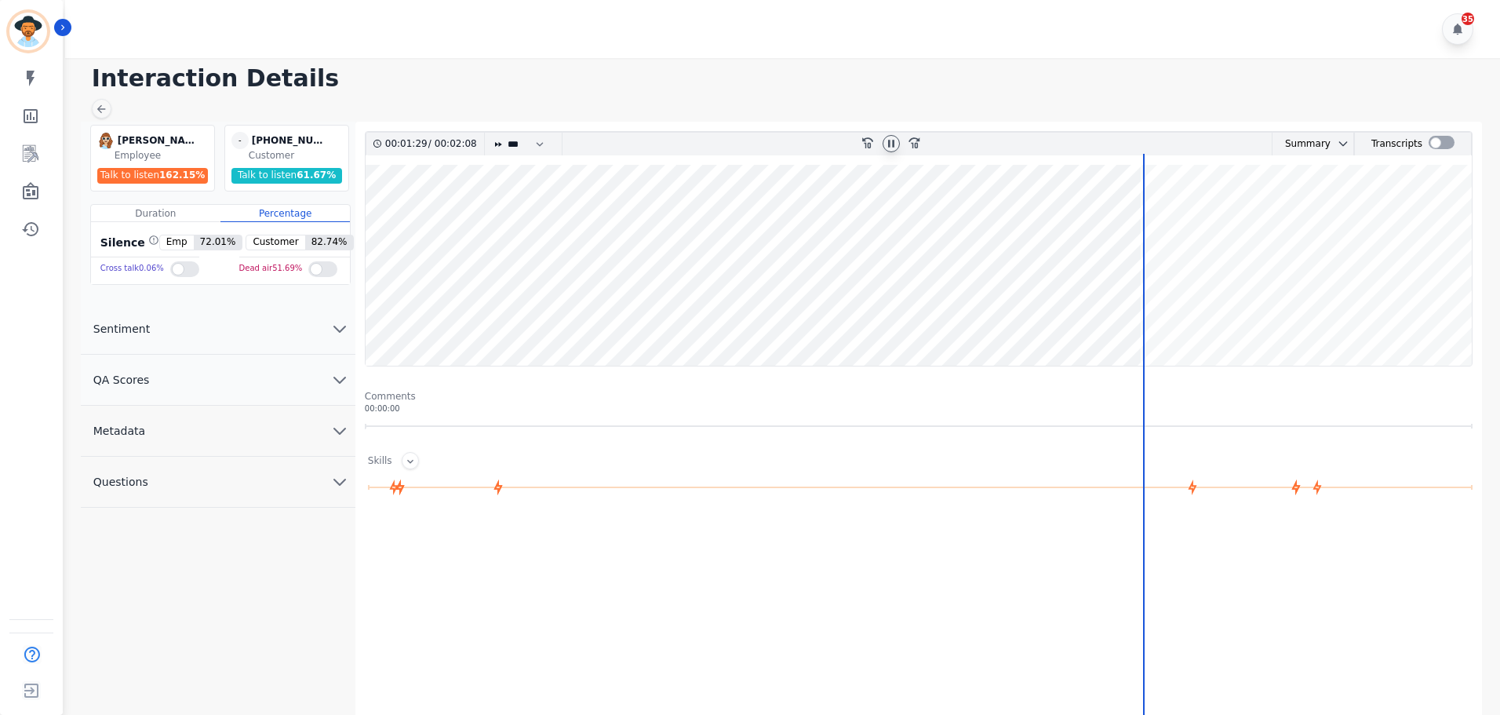
click at [1306, 320] on wave at bounding box center [919, 265] width 1106 height 201
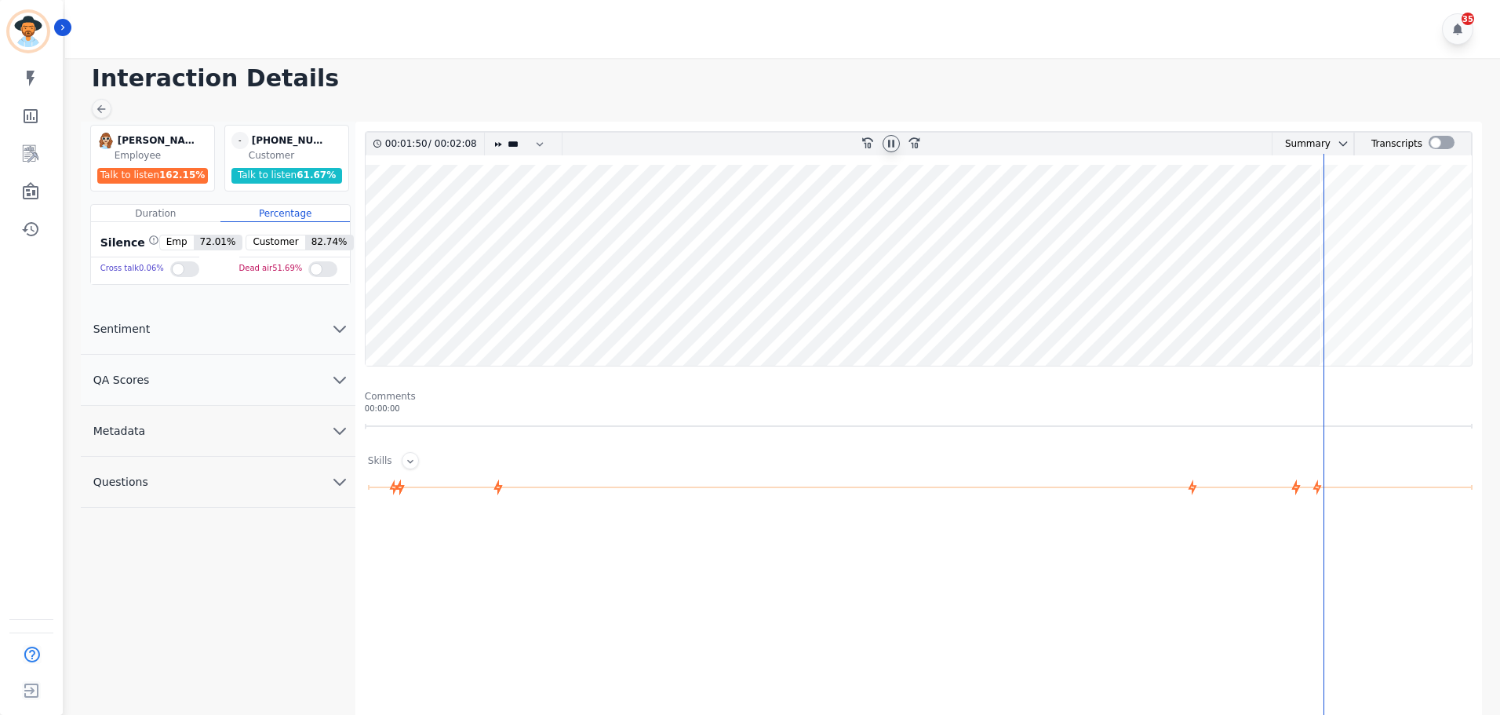
click at [1390, 257] on wave at bounding box center [919, 265] width 1106 height 201
click at [891, 144] on icon at bounding box center [891, 143] width 13 height 13
